Goal: Information Seeking & Learning: Check status

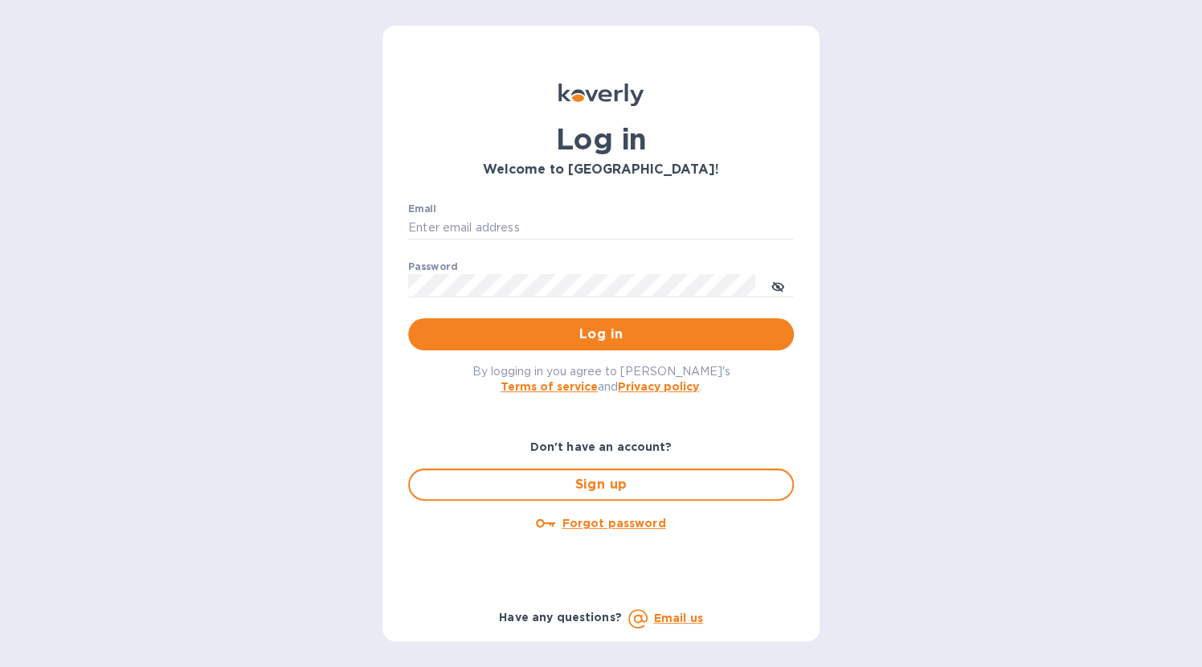
type input "[EMAIL_ADDRESS][DOMAIN_NAME]"
click at [662, 333] on span "Log in" at bounding box center [601, 334] width 360 height 19
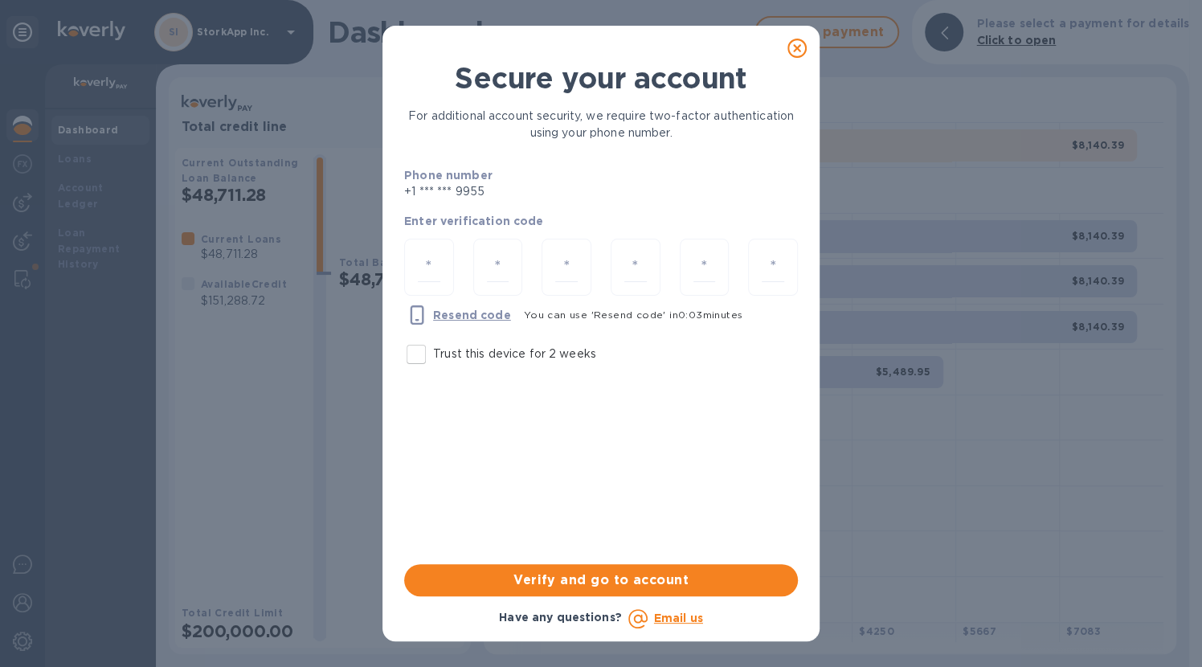
click at [402, 250] on div at bounding box center [429, 269] width 69 height 80
click at [420, 264] on input "number" at bounding box center [429, 267] width 23 height 30
type input "2"
type input "6"
type input "8"
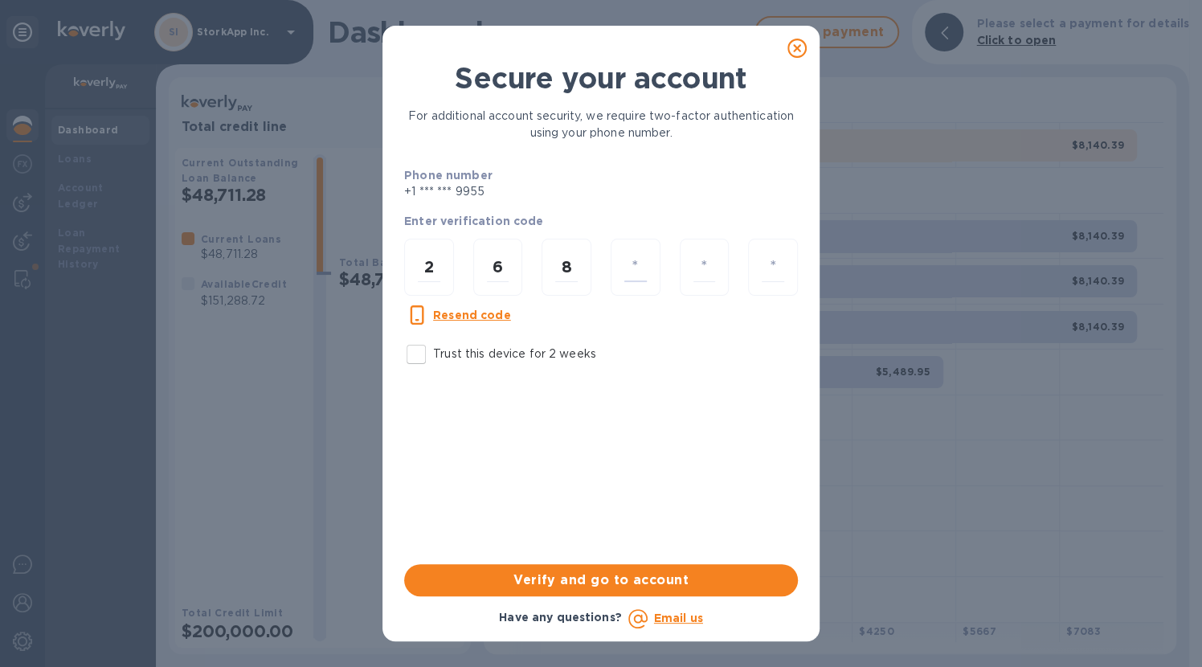
type input "4"
type input "1"
type input "3"
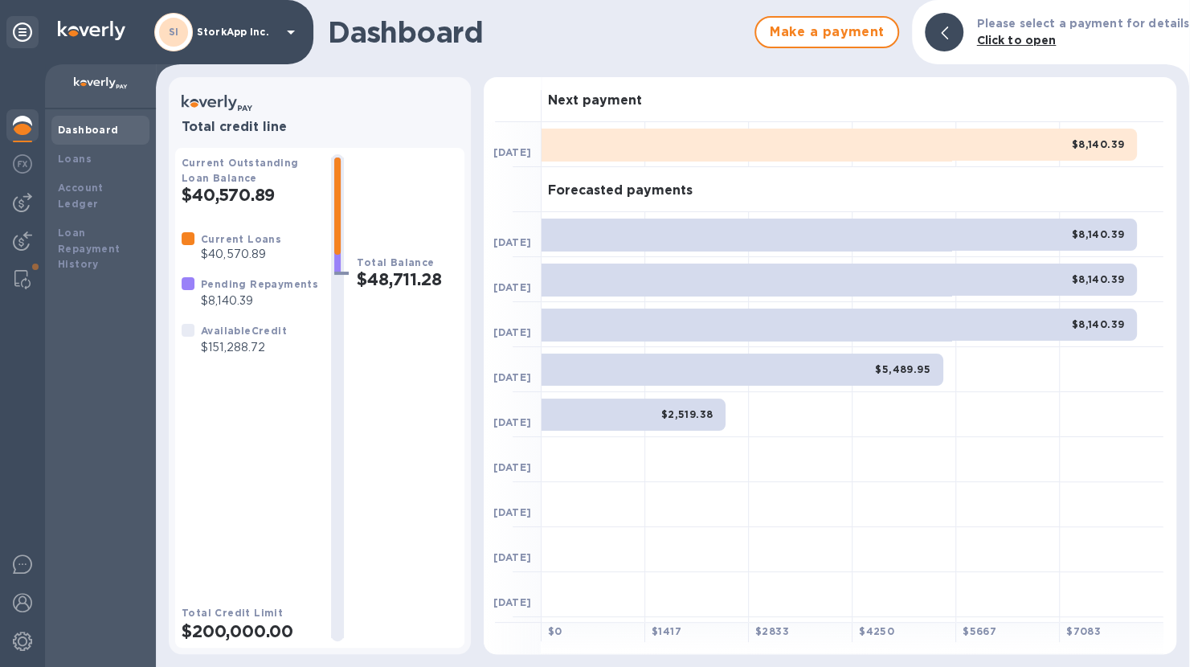
click at [76, 227] on b "Loan Repayment History" at bounding box center [89, 249] width 63 height 44
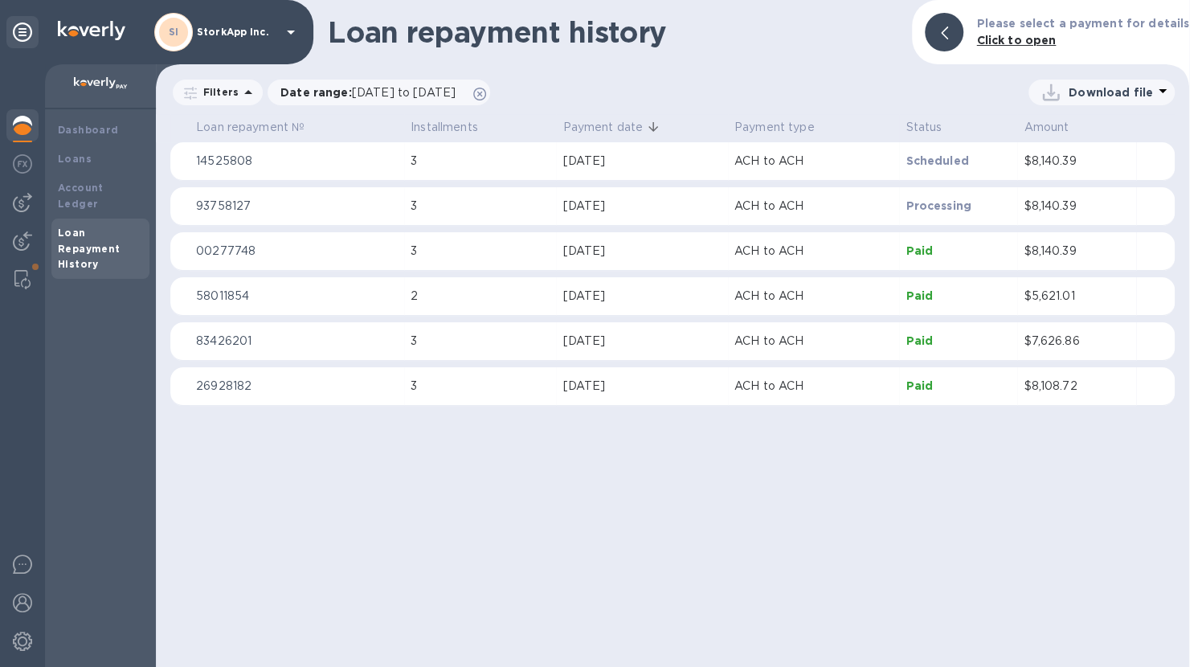
click at [83, 158] on b "Loans" at bounding box center [75, 159] width 34 height 12
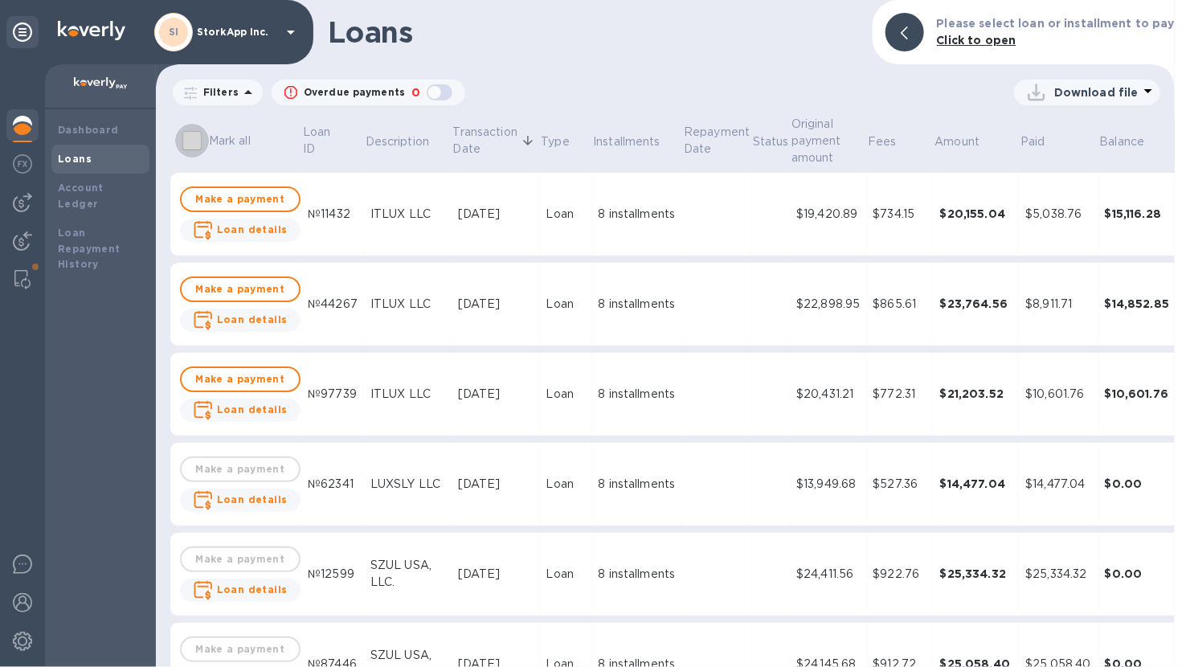
click at [192, 125] on input "Mark all" at bounding box center [192, 141] width 34 height 34
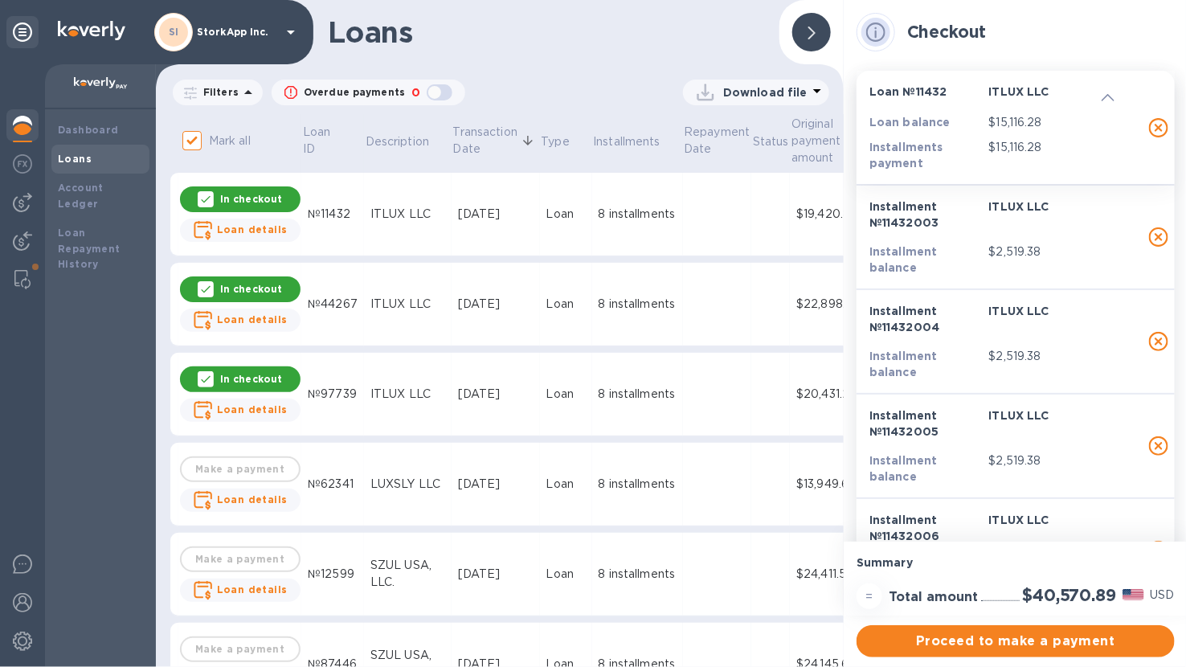
click at [199, 124] on input "Mark all" at bounding box center [192, 141] width 34 height 34
checkbox input "false"
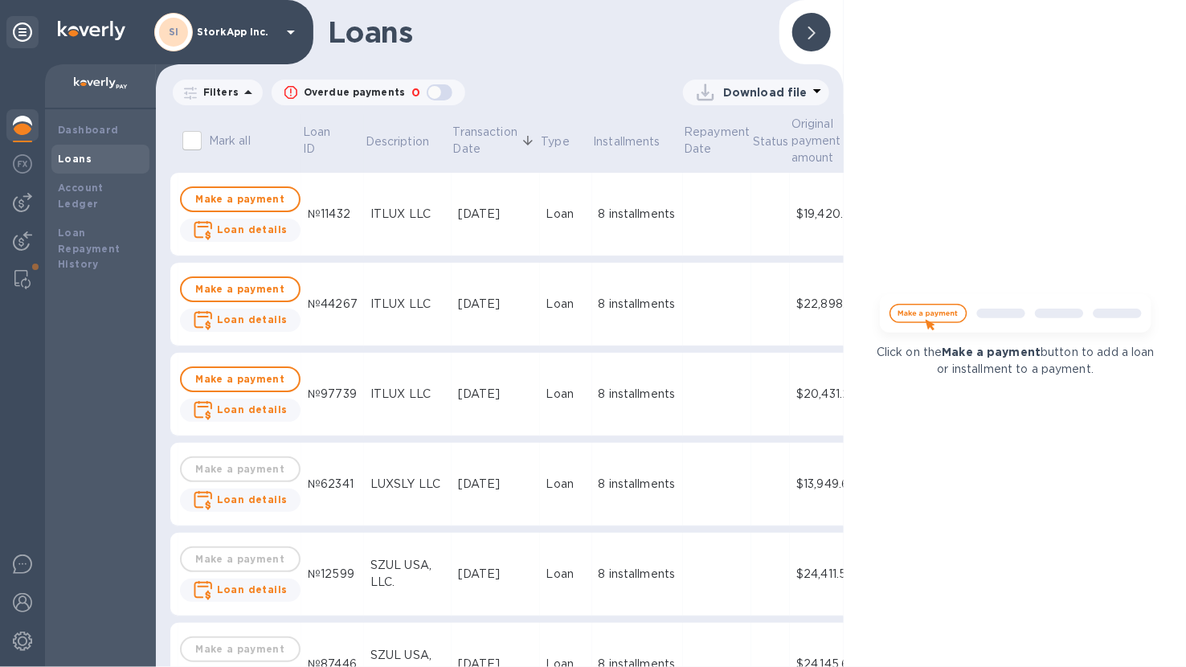
click at [104, 182] on b "Account Ledger" at bounding box center [81, 196] width 46 height 28
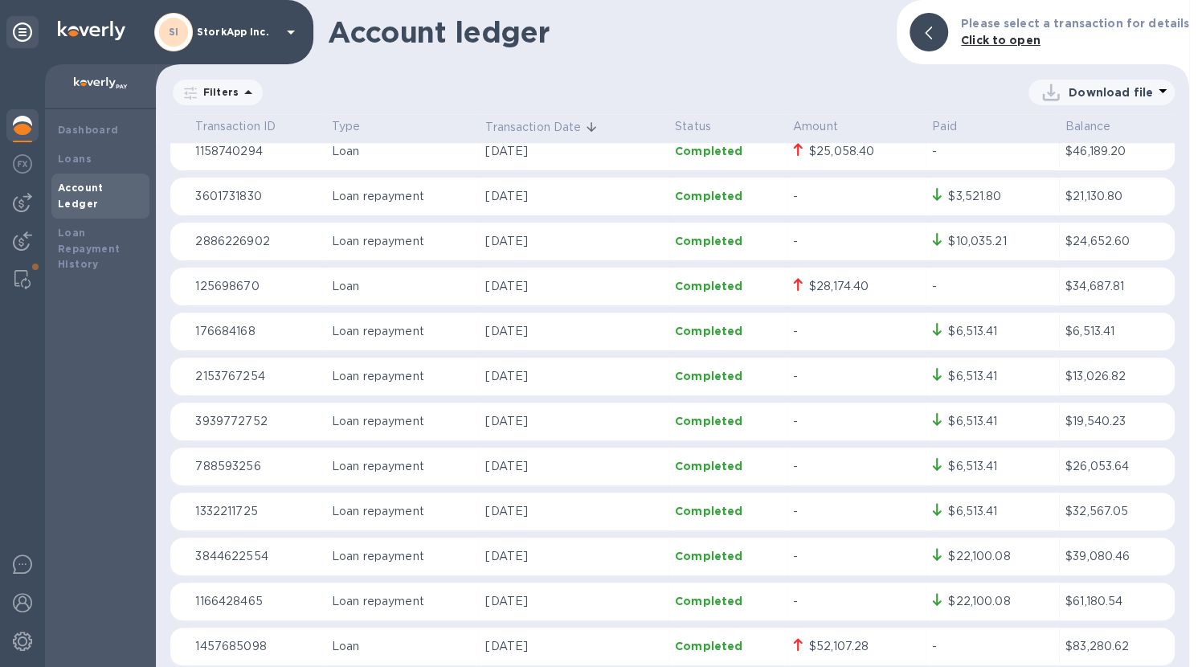
scroll to position [1108, 0]
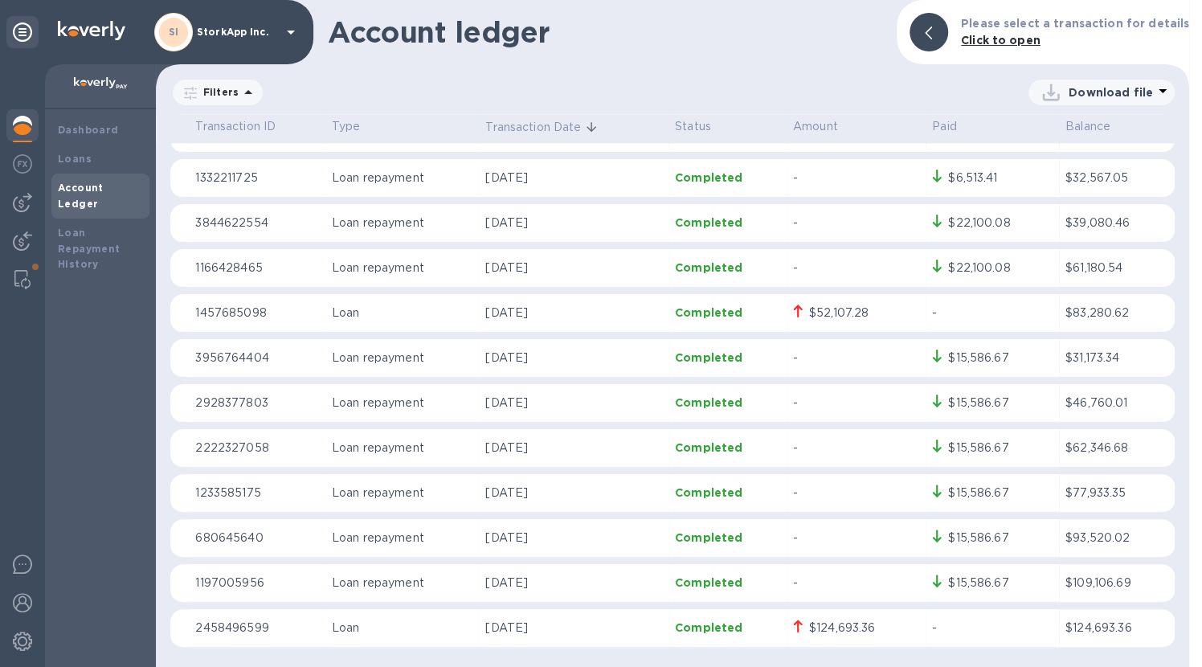
click at [216, 627] on p "2458496599" at bounding box center [256, 628] width 123 height 17
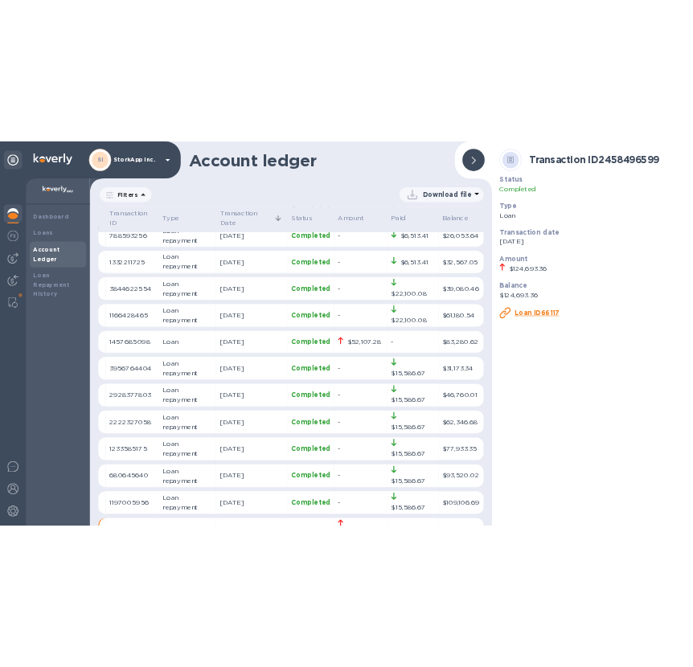
scroll to position [1137, 0]
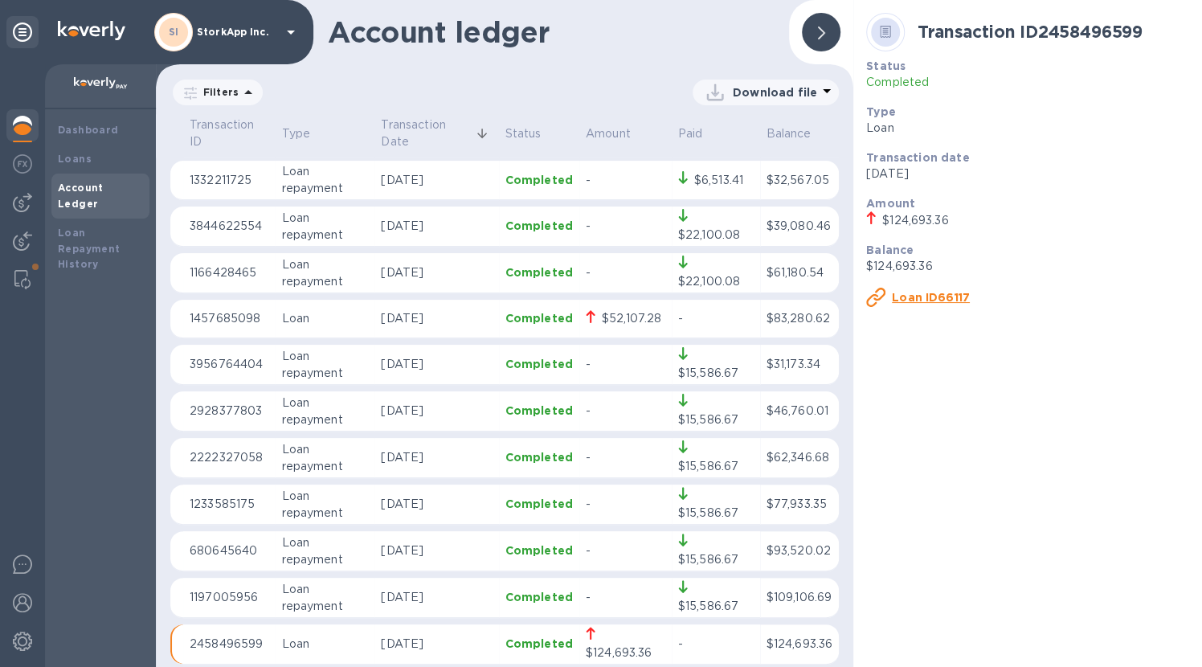
click at [883, 27] on icon at bounding box center [885, 32] width 11 height 12
click at [958, 296] on u "Loan ID66117" at bounding box center [931, 297] width 78 height 13
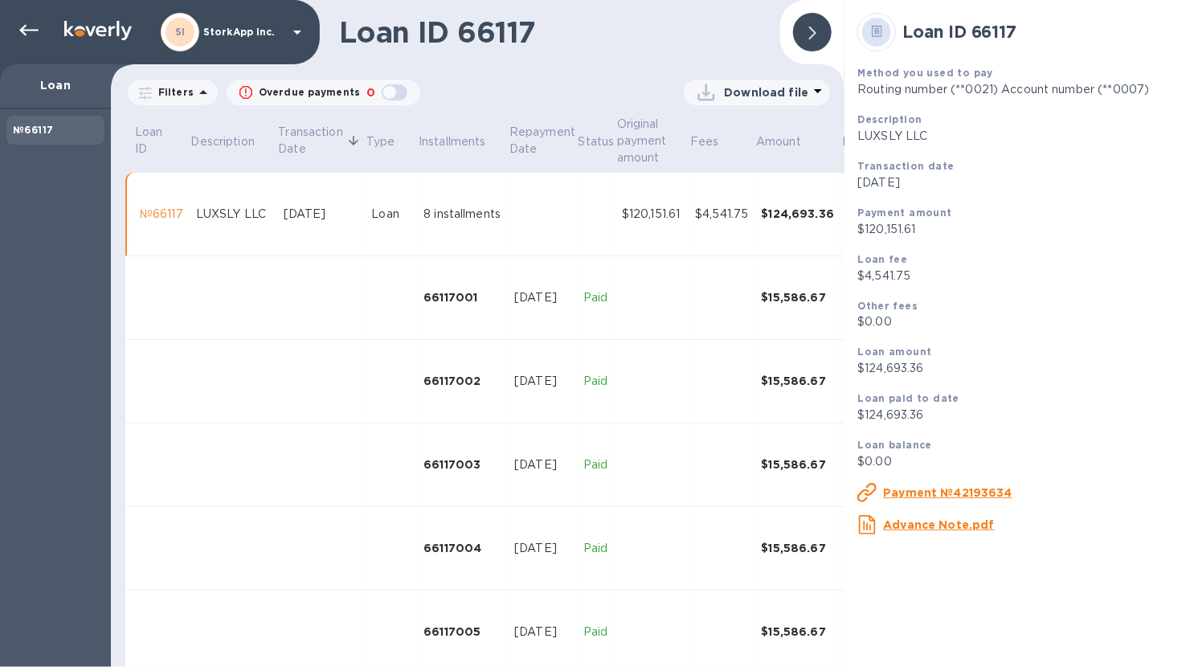
click at [937, 531] on u "Advance Note.pdf" at bounding box center [938, 524] width 111 height 13
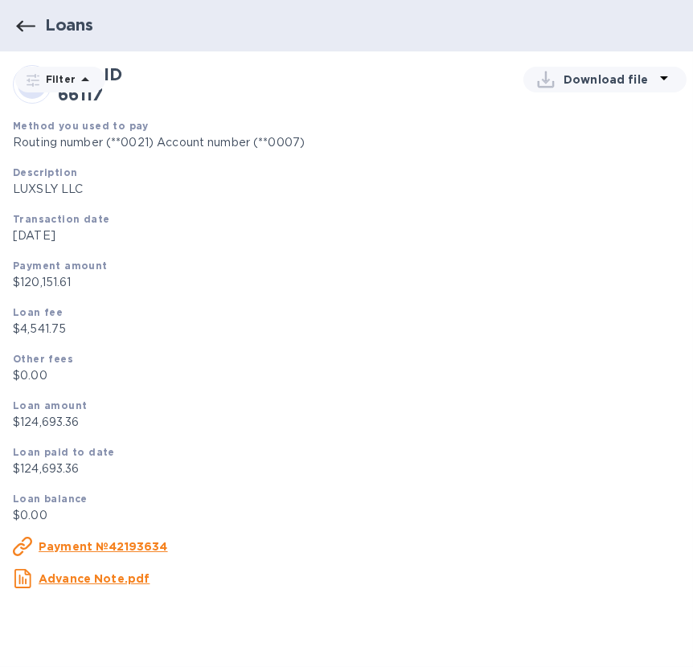
click at [309, 342] on div "Loan fee $4,541.75" at bounding box center [346, 320] width 680 height 47
click at [23, 26] on icon "button" at bounding box center [25, 25] width 19 height 11
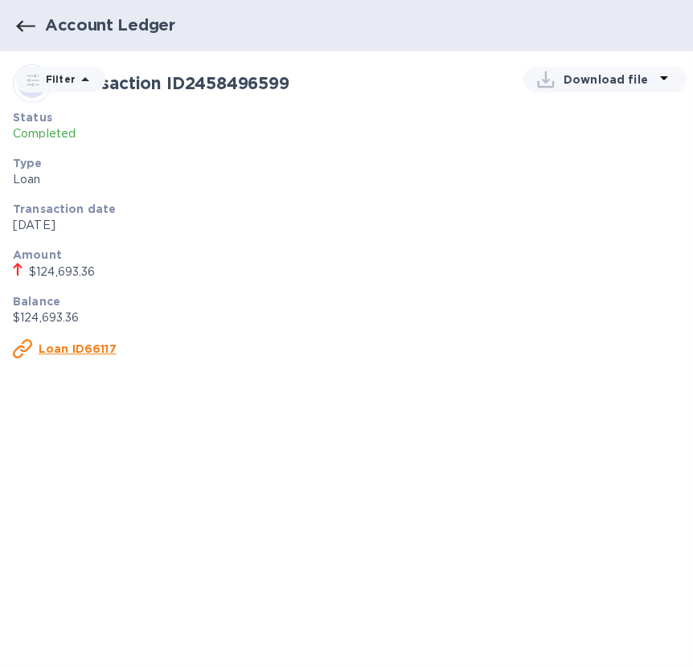
click at [27, 23] on icon "button" at bounding box center [25, 26] width 19 height 19
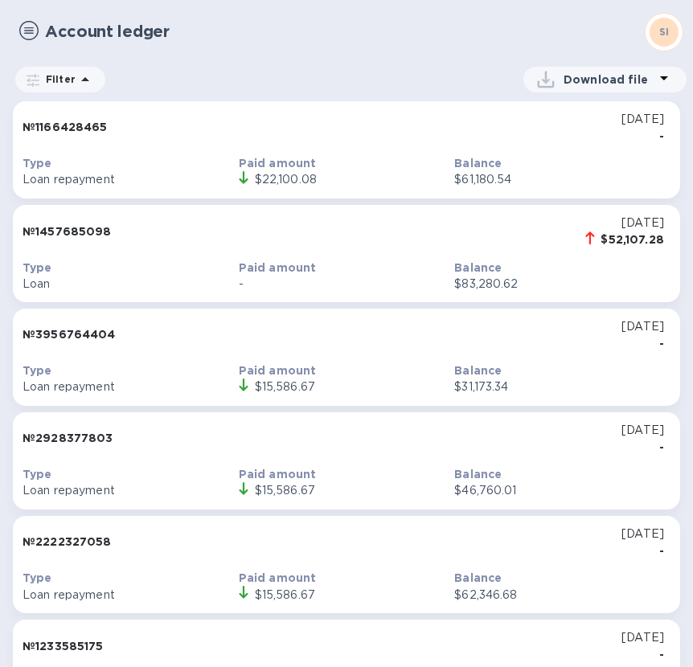
scroll to position [2766, 0]
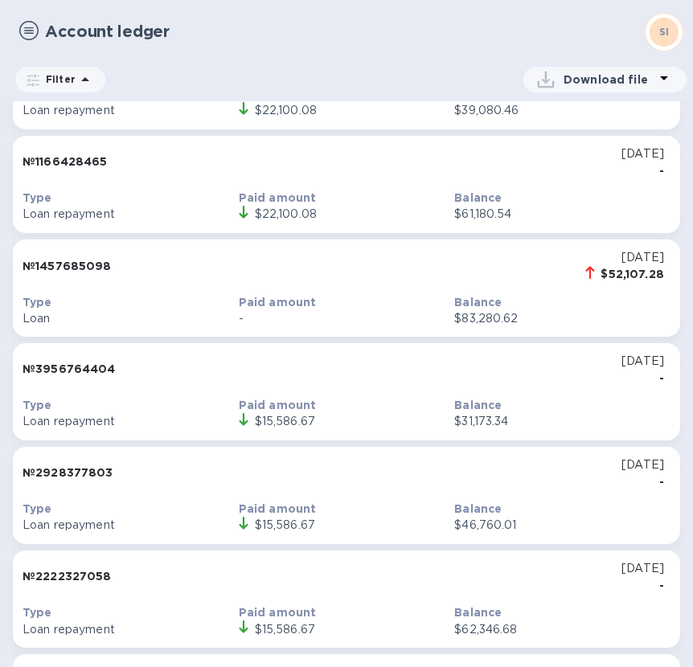
click at [448, 24] on h1 "Account ledger" at bounding box center [340, 32] width 590 height 18
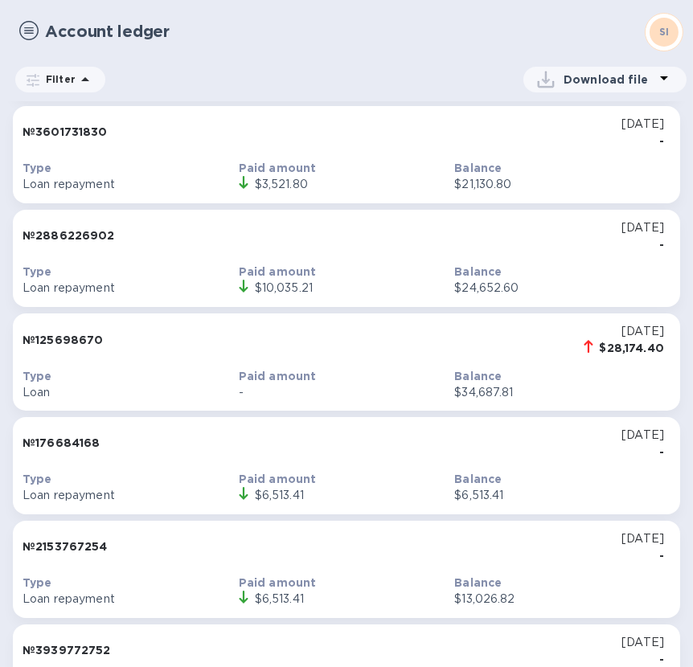
scroll to position [1861, 0]
click at [609, 346] on div "$28,174.40" at bounding box center [632, 349] width 65 height 16
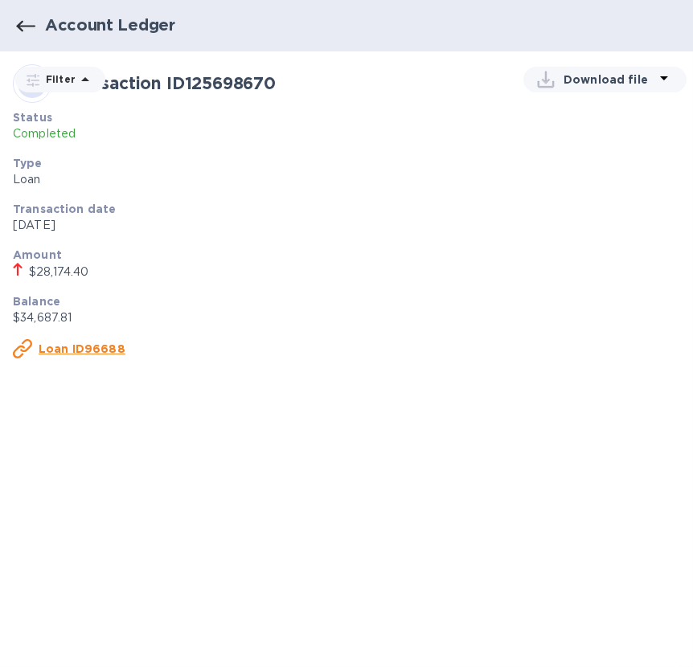
click at [55, 347] on u "Loan ID96688" at bounding box center [82, 348] width 87 height 13
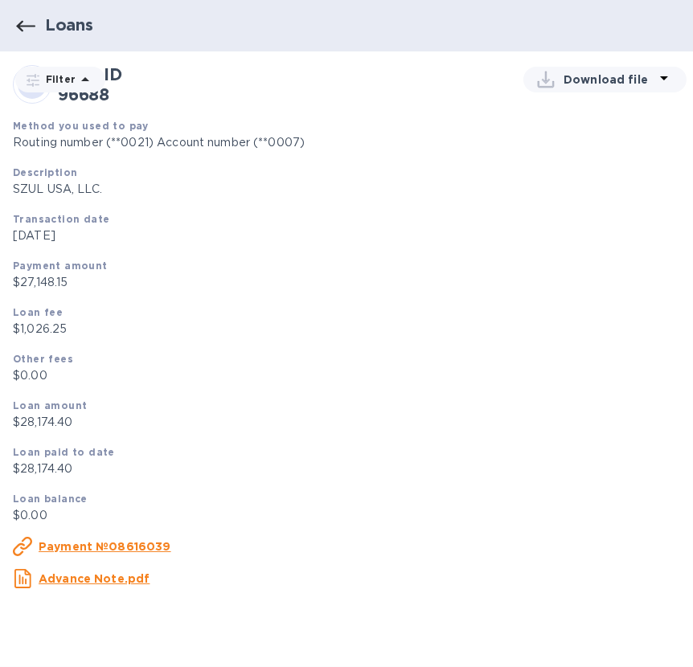
click at [80, 582] on u "Advance Note.pdf" at bounding box center [94, 578] width 111 height 13
click at [27, 23] on icon "button" at bounding box center [25, 26] width 19 height 19
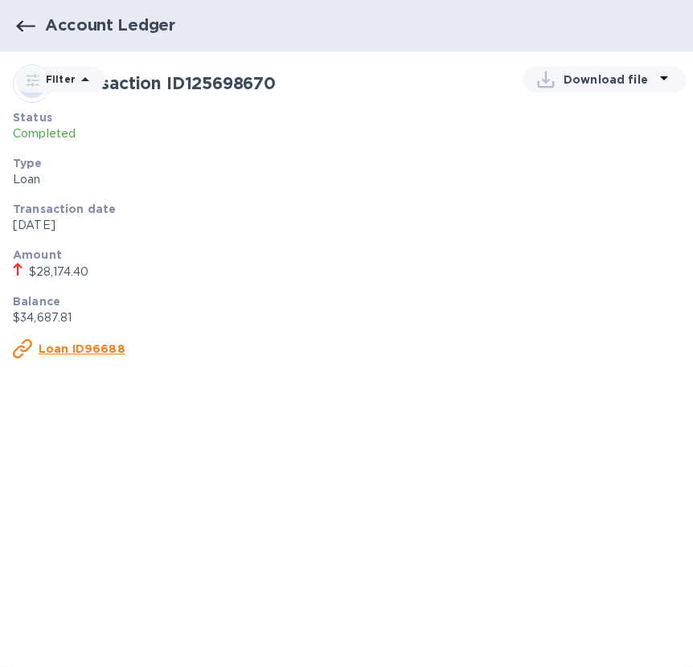
click at [404, 341] on div "Loan ID96688" at bounding box center [346, 349] width 680 height 32
click at [606, 77] on p "Download file" at bounding box center [608, 80] width 91 height 16
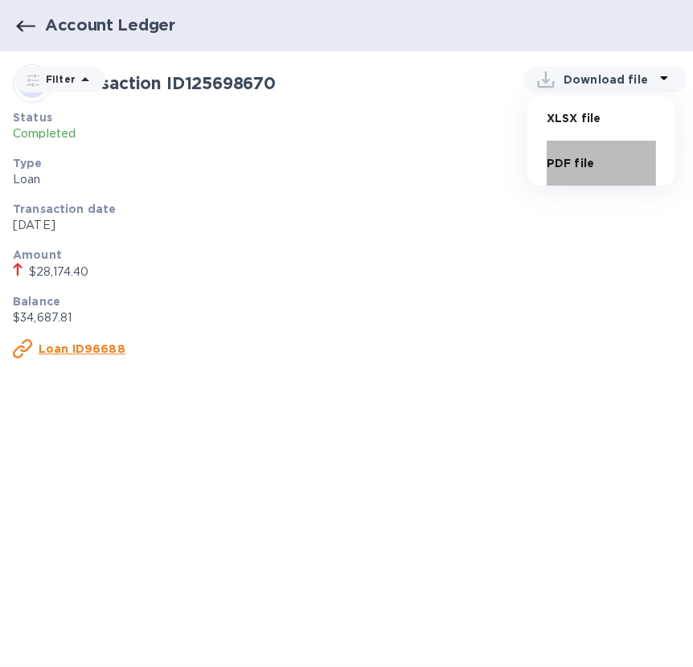
click at [578, 157] on li "PDF file" at bounding box center [601, 163] width 109 height 45
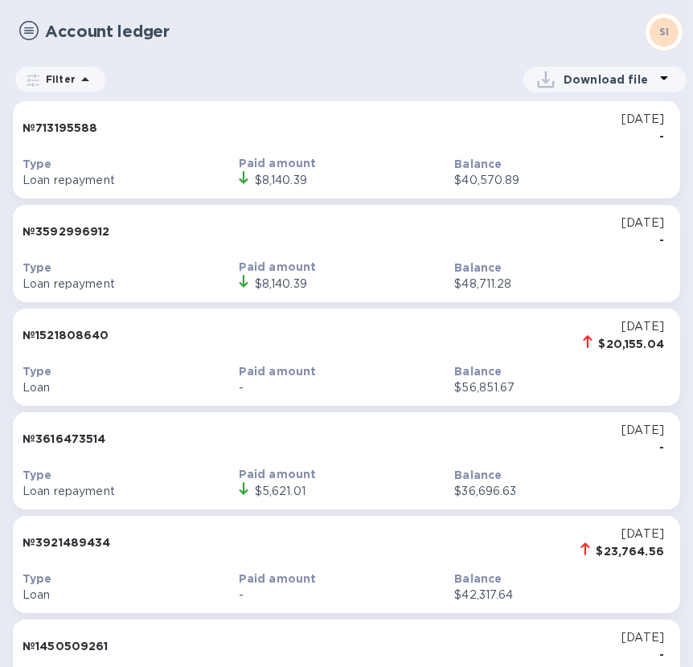
click at [602, 74] on p "Download file" at bounding box center [608, 80] width 91 height 16
click at [551, 113] on li "XLSX file" at bounding box center [601, 118] width 109 height 45
click at [674, 199] on div "№ 713195588 [DATE] - Type Loan repayment Paid amount $8,140.39 Balance $40,570.…" at bounding box center [346, 384] width 693 height 566
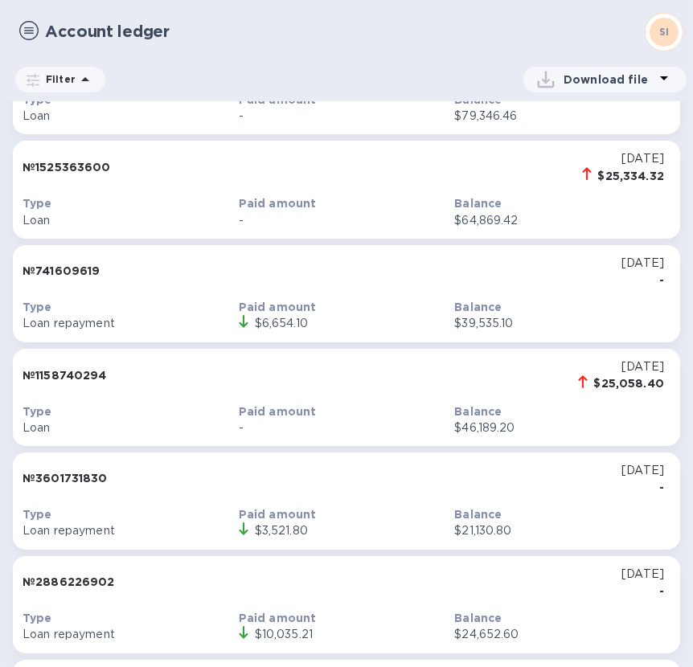
scroll to position [1506, 0]
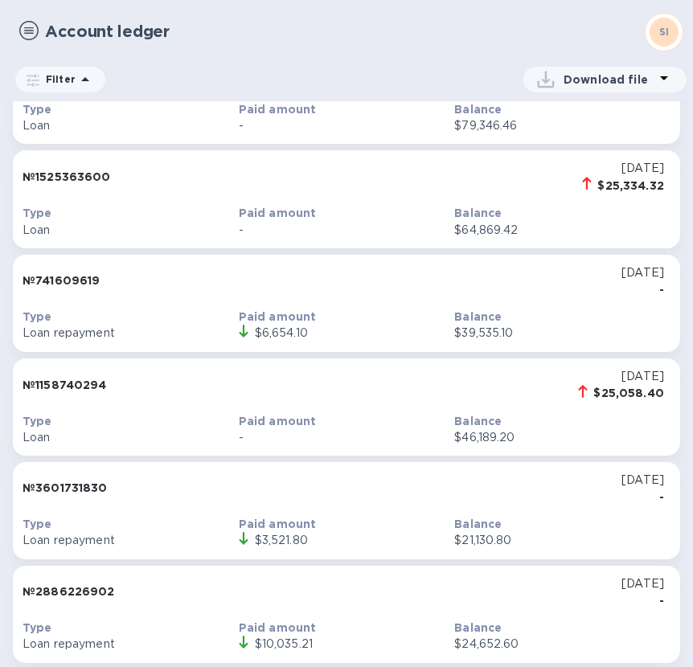
click at [27, 437] on p "Loan" at bounding box center [128, 437] width 210 height 17
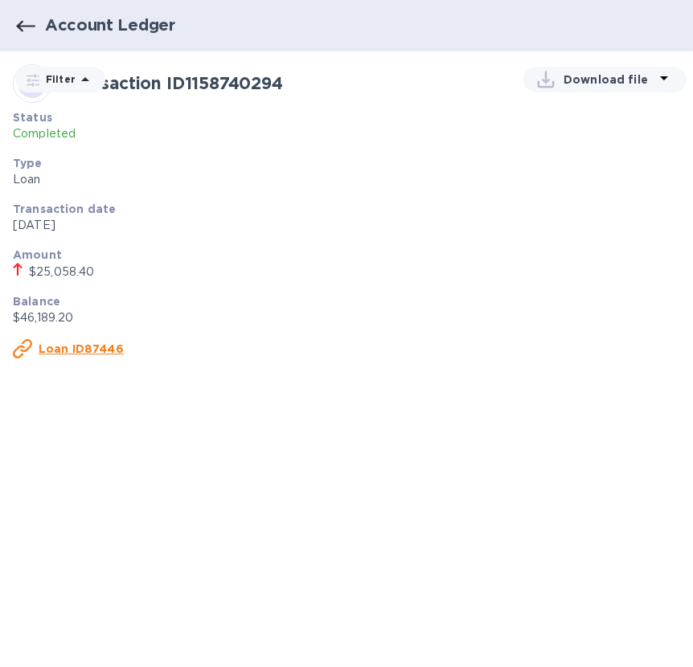
click at [92, 347] on u "Loan ID87446" at bounding box center [81, 348] width 85 height 13
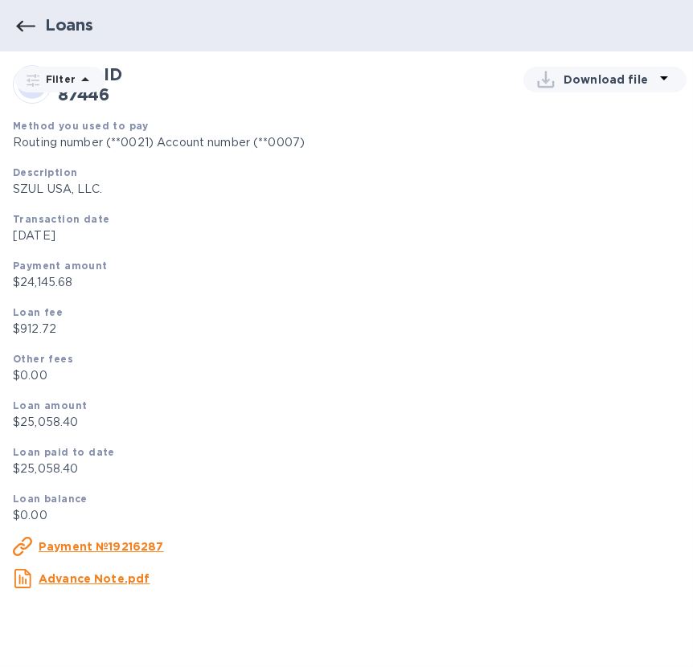
click at [86, 584] on u "Advance Note.pdf" at bounding box center [94, 578] width 111 height 13
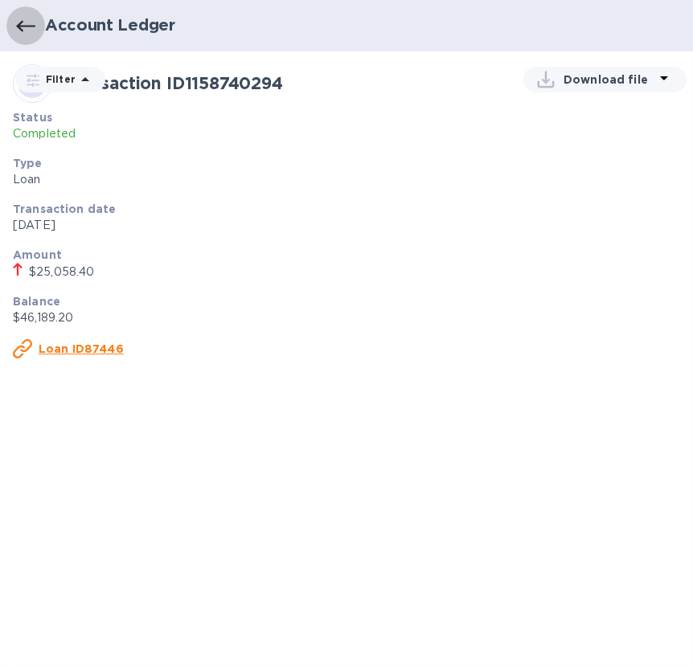
click at [14, 25] on button "button" at bounding box center [25, 25] width 39 height 39
click at [18, 23] on icon "button" at bounding box center [25, 25] width 19 height 11
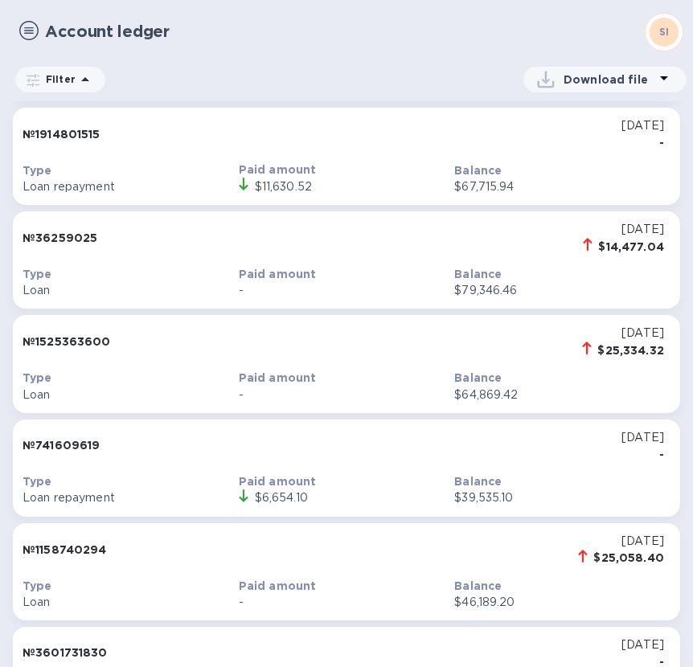
scroll to position [1407, 0]
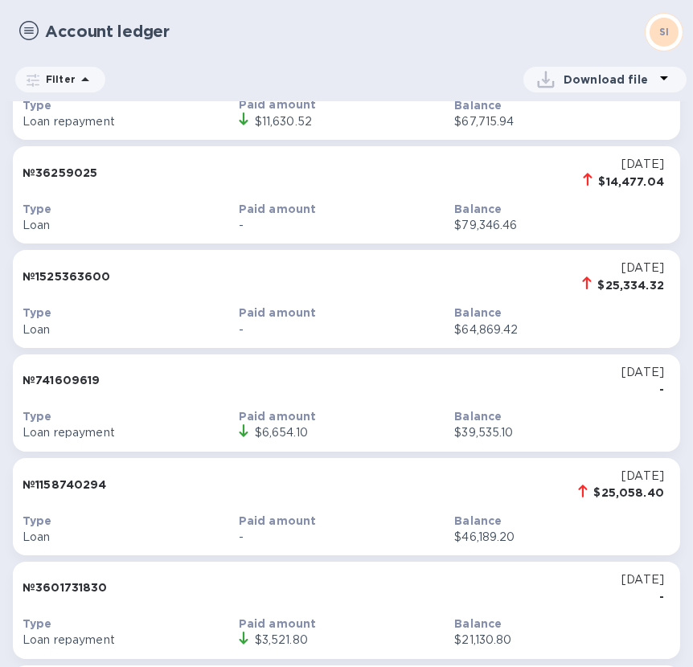
click at [40, 275] on p "№ 1525363600" at bounding box center [67, 276] width 88 height 16
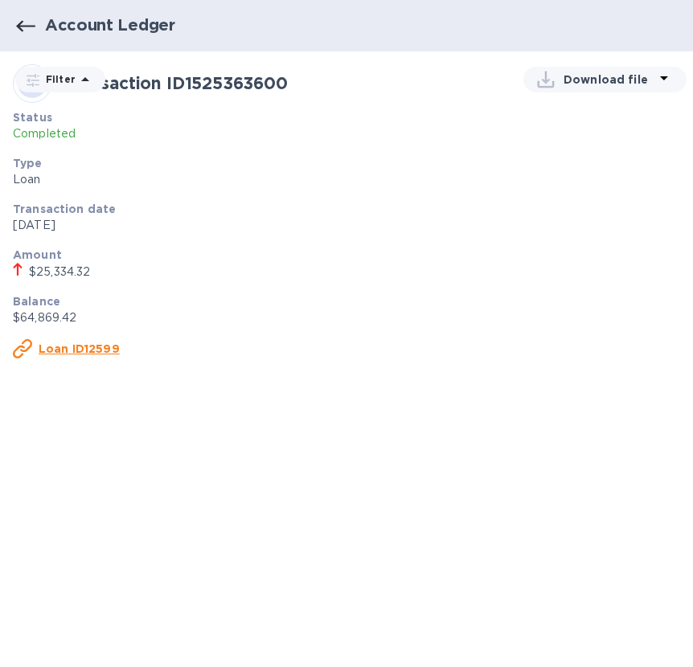
click at [88, 350] on u "Loan ID12599" at bounding box center [79, 348] width 81 height 13
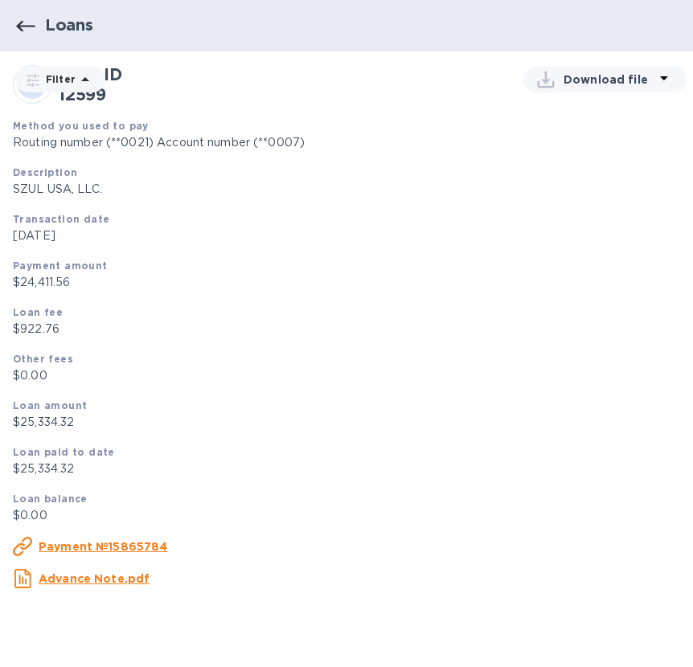
click at [89, 583] on u "Advance Note.pdf" at bounding box center [94, 578] width 111 height 13
click at [25, 24] on icon "button" at bounding box center [25, 26] width 19 height 19
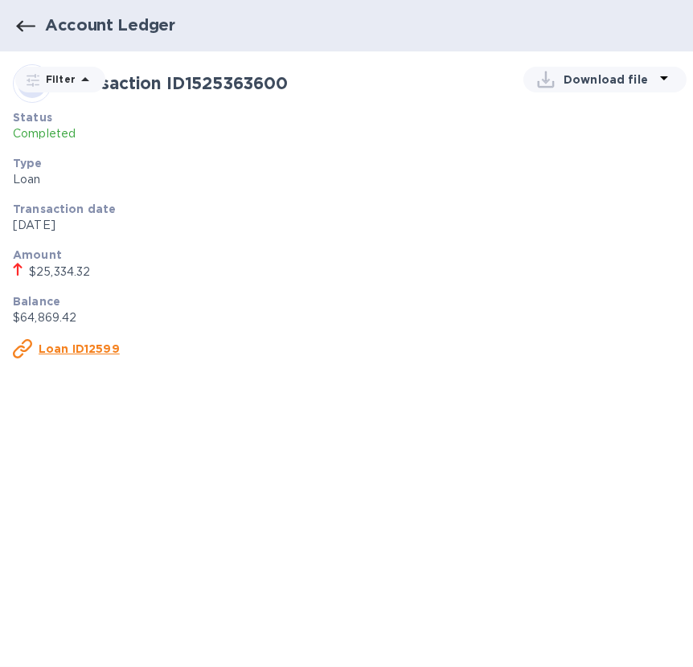
click at [18, 27] on icon "button" at bounding box center [25, 25] width 19 height 11
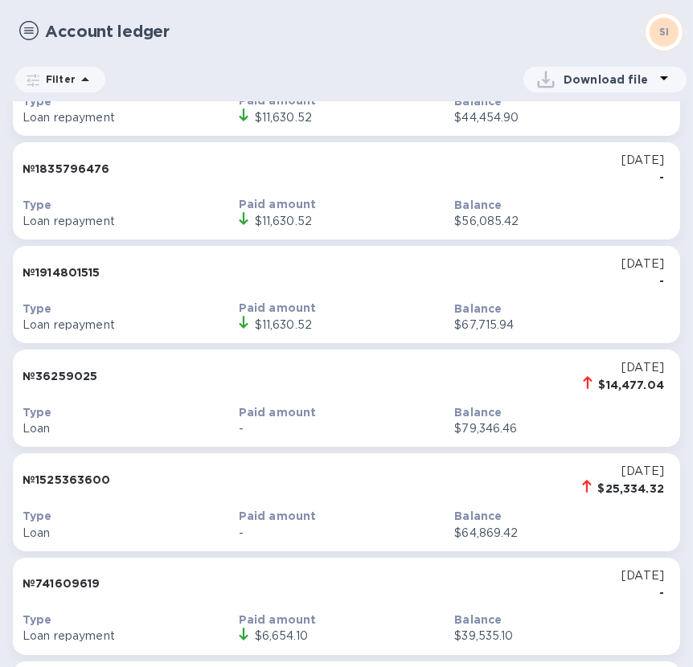
scroll to position [1206, 0]
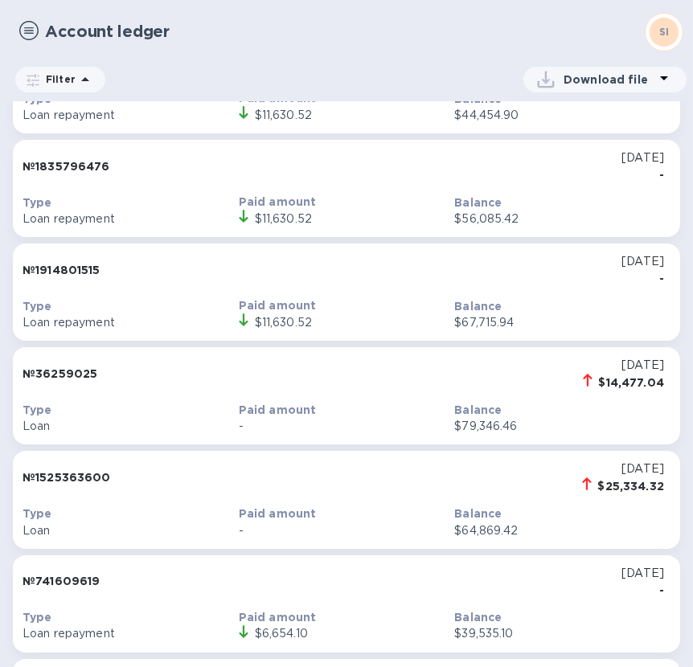
click at [610, 375] on div "$14,477.04" at bounding box center [632, 383] width 66 height 16
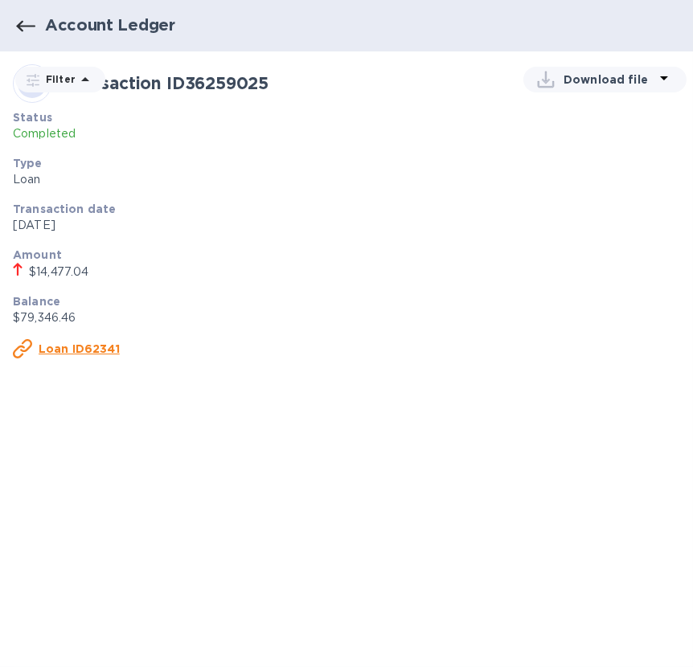
click at [74, 354] on u "Loan ID62341" at bounding box center [79, 348] width 81 height 13
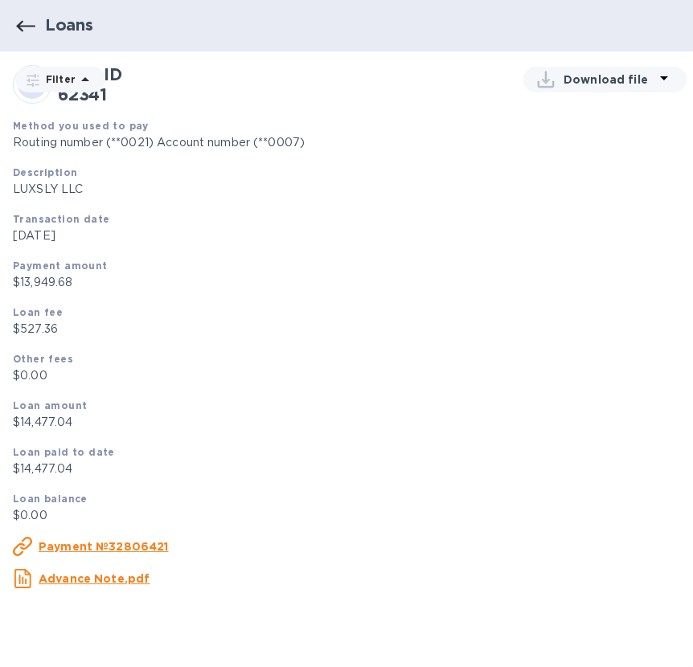
click at [92, 584] on u "Advance Note.pdf" at bounding box center [94, 578] width 111 height 13
click at [24, 30] on icon "button" at bounding box center [25, 26] width 19 height 19
click at [24, 24] on icon "button" at bounding box center [25, 26] width 19 height 19
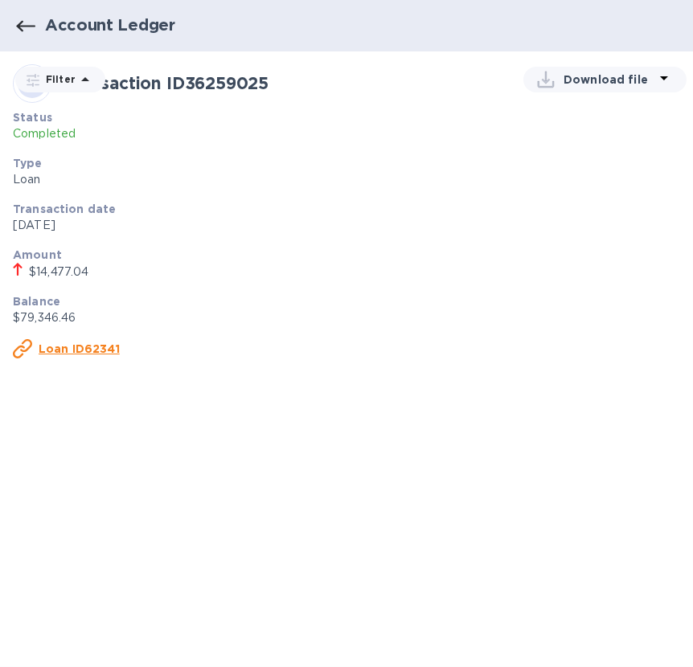
click at [24, 24] on icon "button" at bounding box center [25, 26] width 19 height 19
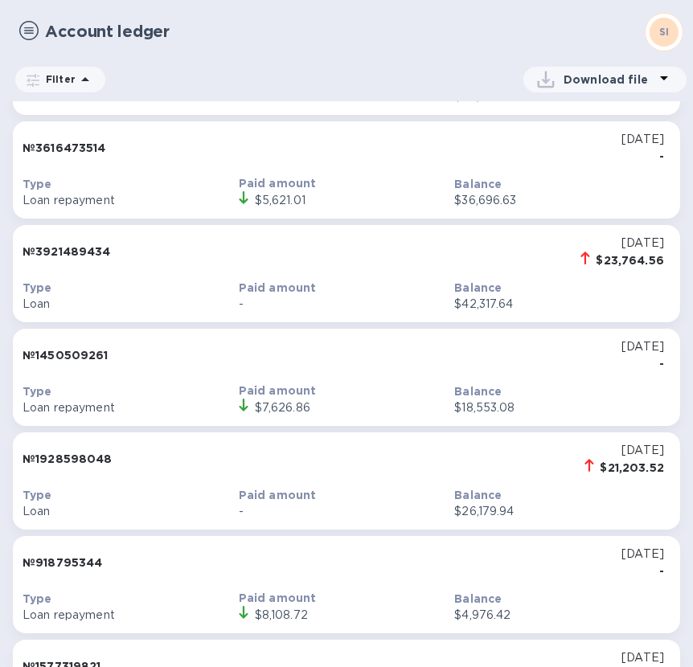
scroll to position [301, 0]
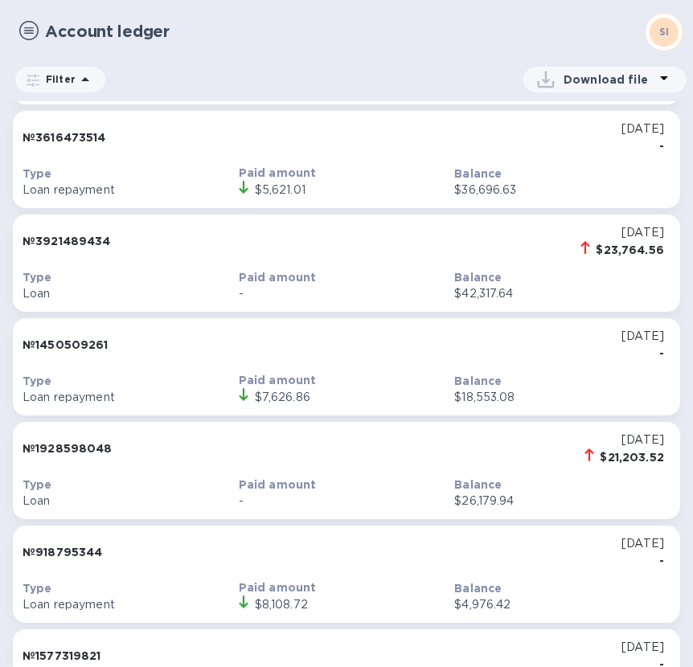
click at [612, 457] on div "$21,203.52" at bounding box center [632, 457] width 64 height 16
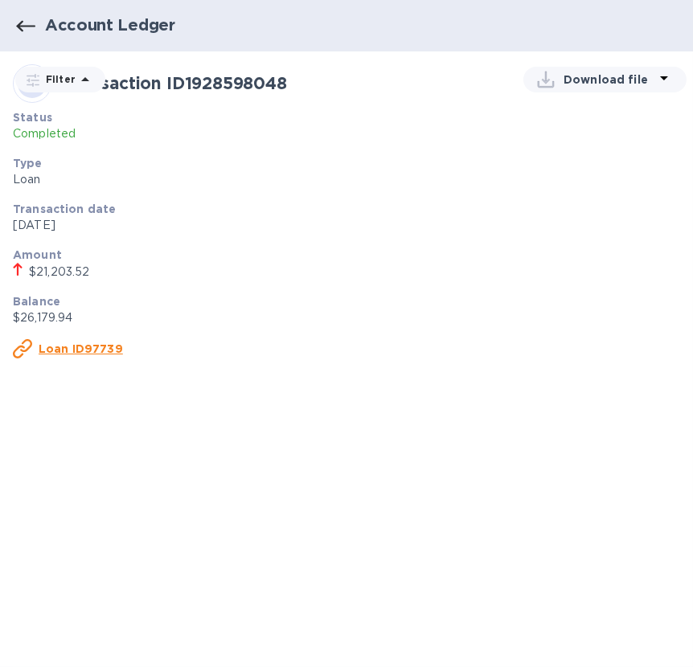
click at [76, 343] on u "Loan ID97739" at bounding box center [81, 348] width 84 height 13
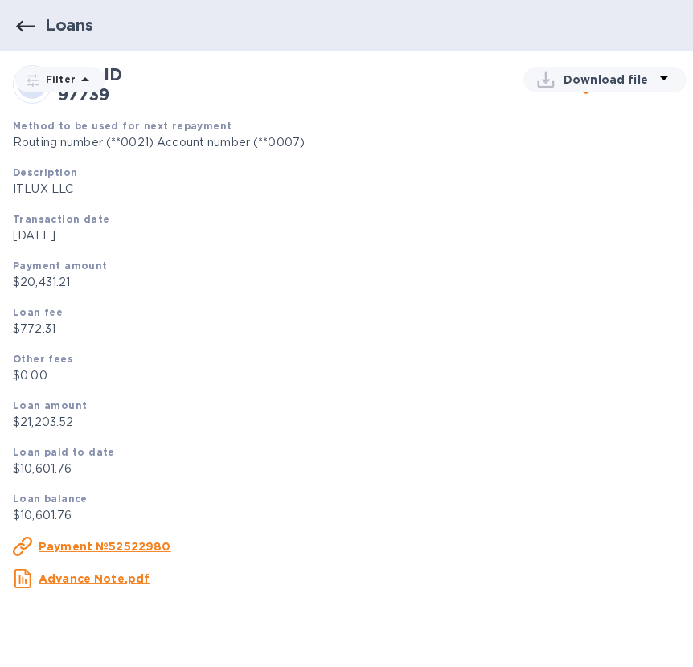
click at [82, 577] on u "Advance Note.pdf" at bounding box center [94, 578] width 111 height 13
click at [18, 27] on icon "button" at bounding box center [25, 25] width 19 height 11
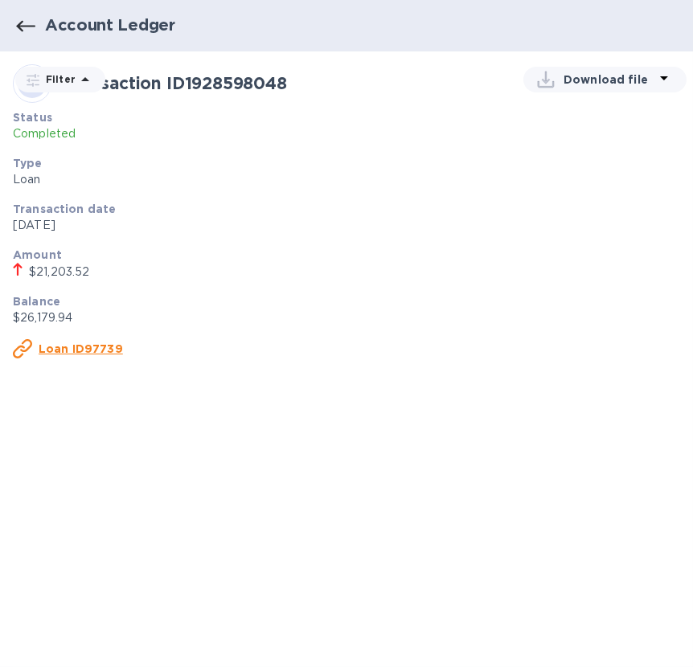
click at [23, 29] on icon "button" at bounding box center [25, 26] width 19 height 19
click at [326, 275] on div "$21,203.52" at bounding box center [346, 272] width 667 height 18
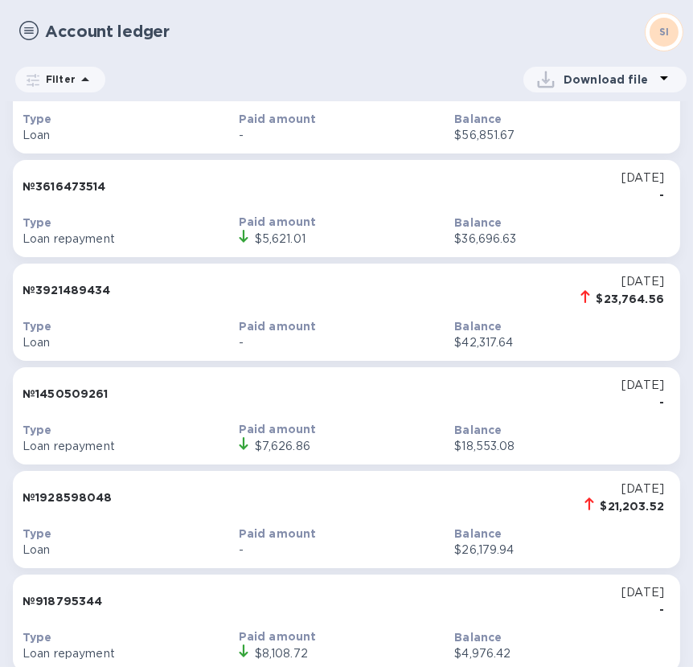
scroll to position [301, 0]
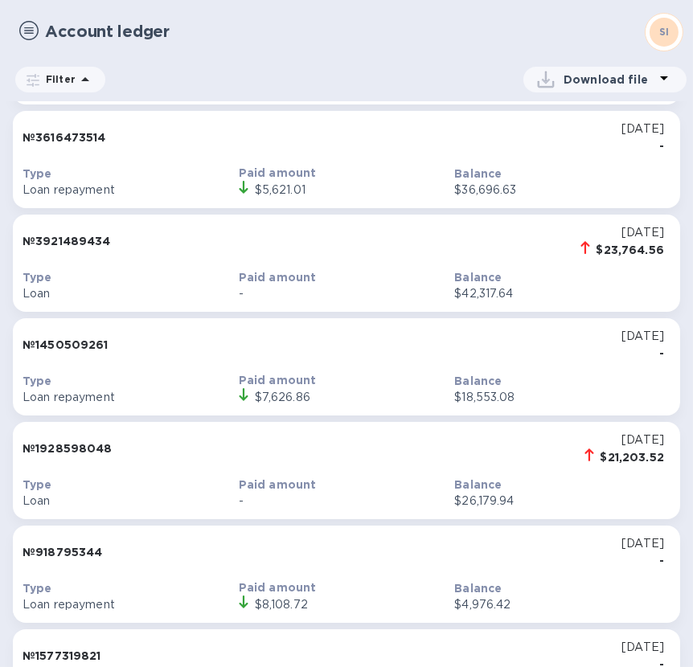
click at [616, 242] on div "$23,764.56" at bounding box center [630, 250] width 68 height 16
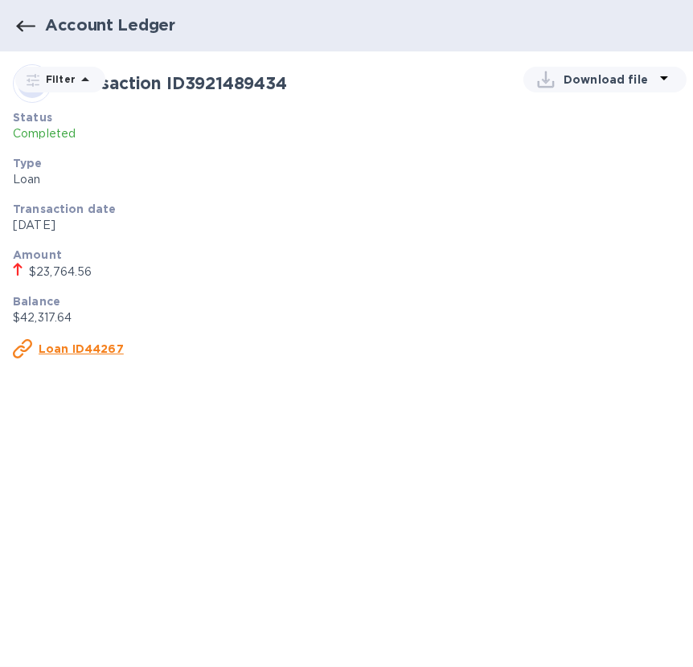
click at [78, 346] on u "Loan ID44267" at bounding box center [81, 348] width 85 height 13
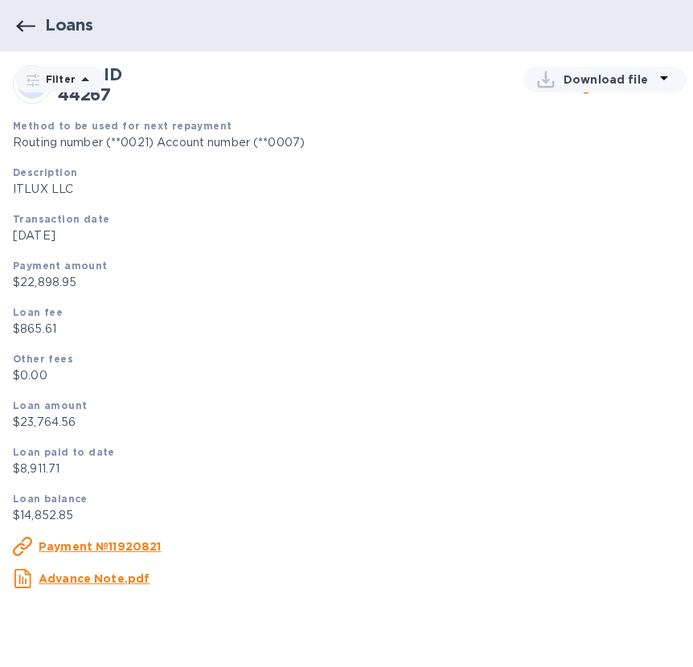
click at [65, 580] on u "Advance Note.pdf" at bounding box center [94, 578] width 111 height 13
click at [33, 30] on icon "button" at bounding box center [25, 26] width 19 height 19
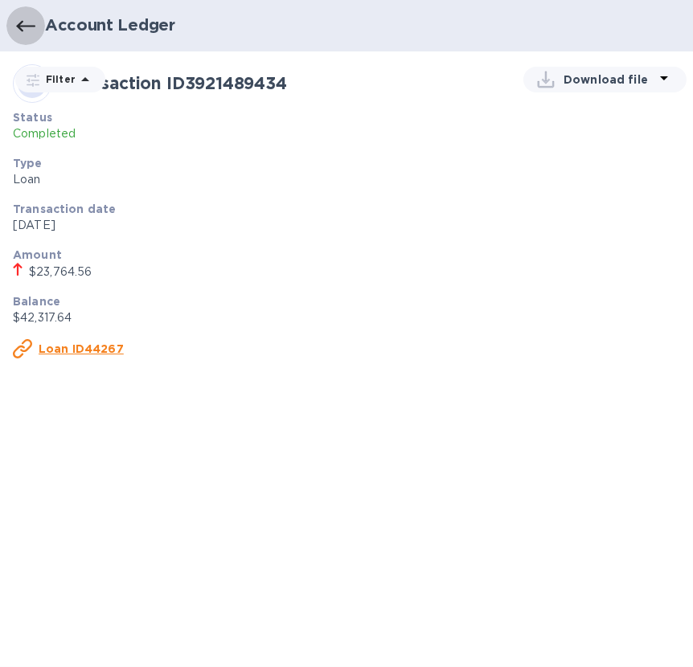
click at [24, 27] on icon "button" at bounding box center [25, 26] width 19 height 19
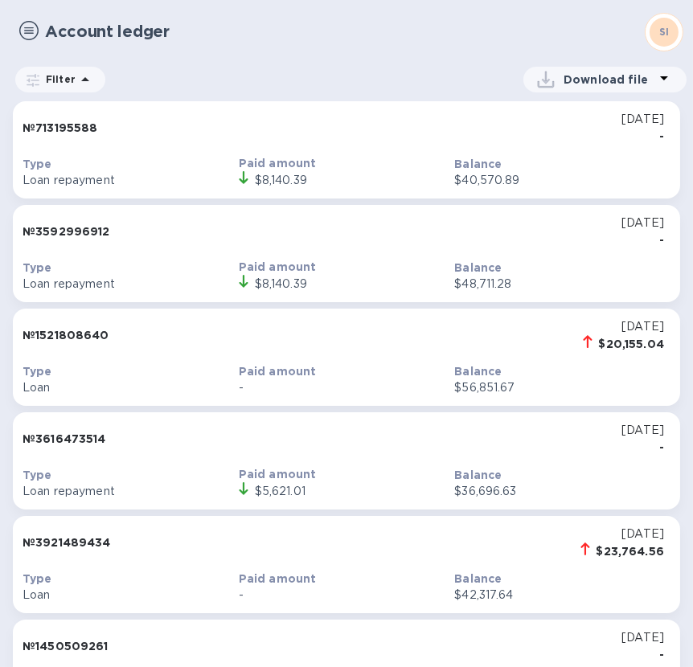
click at [616, 339] on div "$20,155.04" at bounding box center [632, 344] width 66 height 16
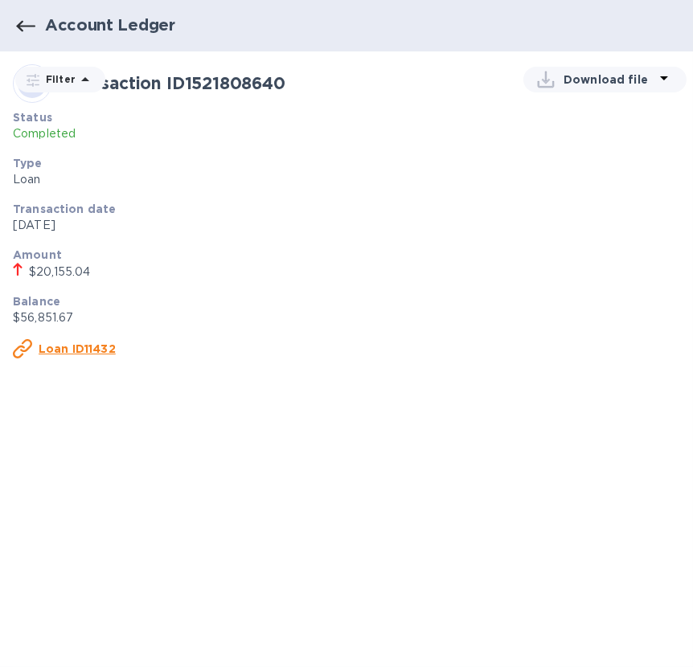
click at [76, 346] on u "Loan ID11432" at bounding box center [77, 348] width 77 height 13
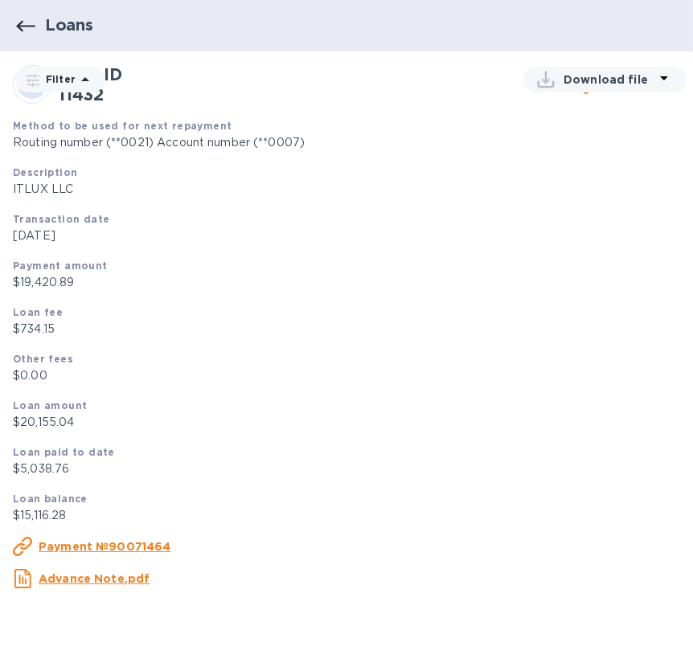
click at [80, 585] on u "Advance Note.pdf" at bounding box center [94, 578] width 111 height 13
